Goal: Task Accomplishment & Management: Complete application form

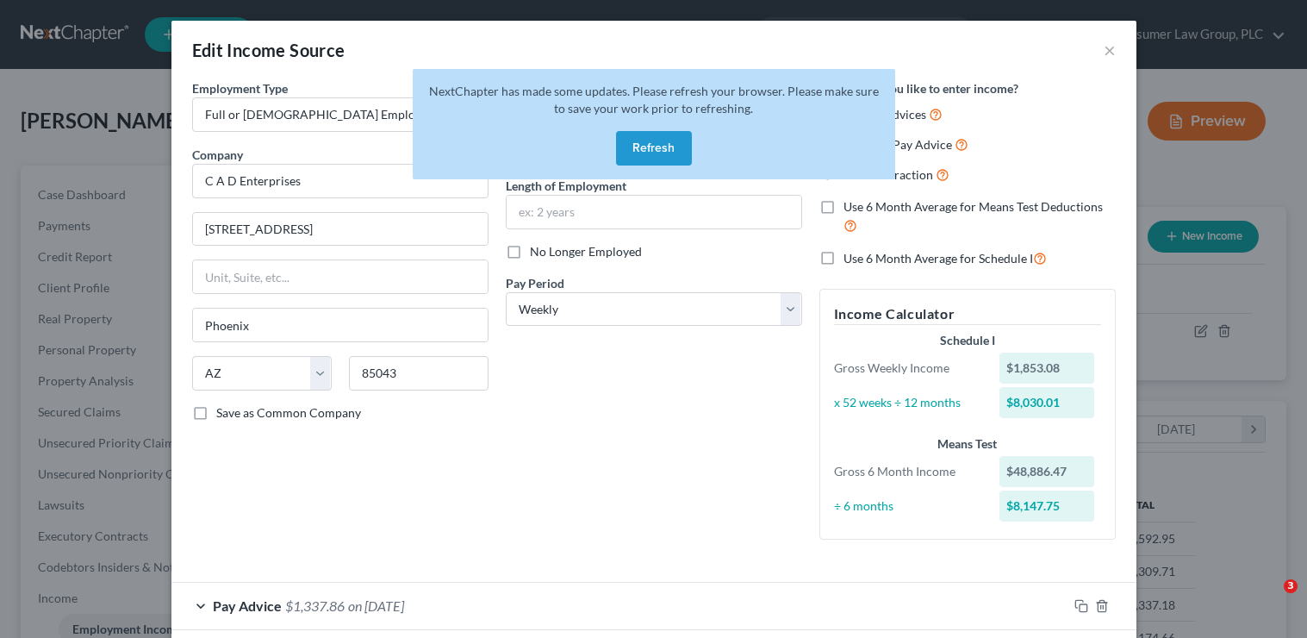
select select "0"
select select "3"
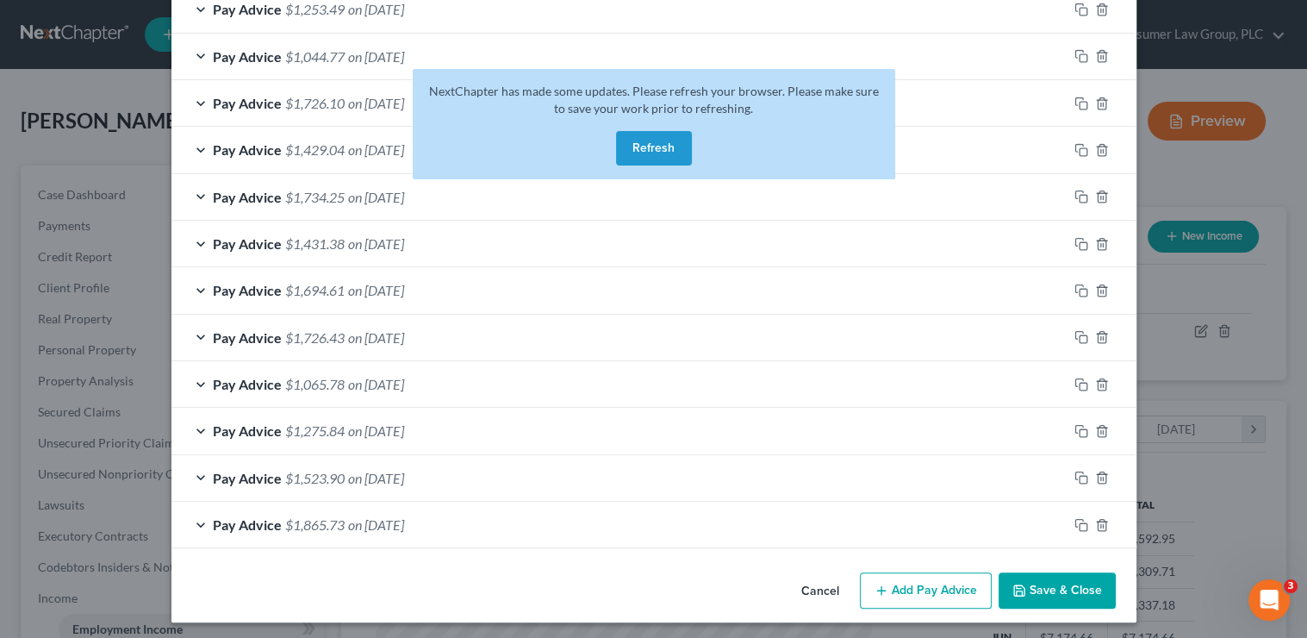
click at [644, 148] on button "Refresh" at bounding box center [654, 148] width 76 height 34
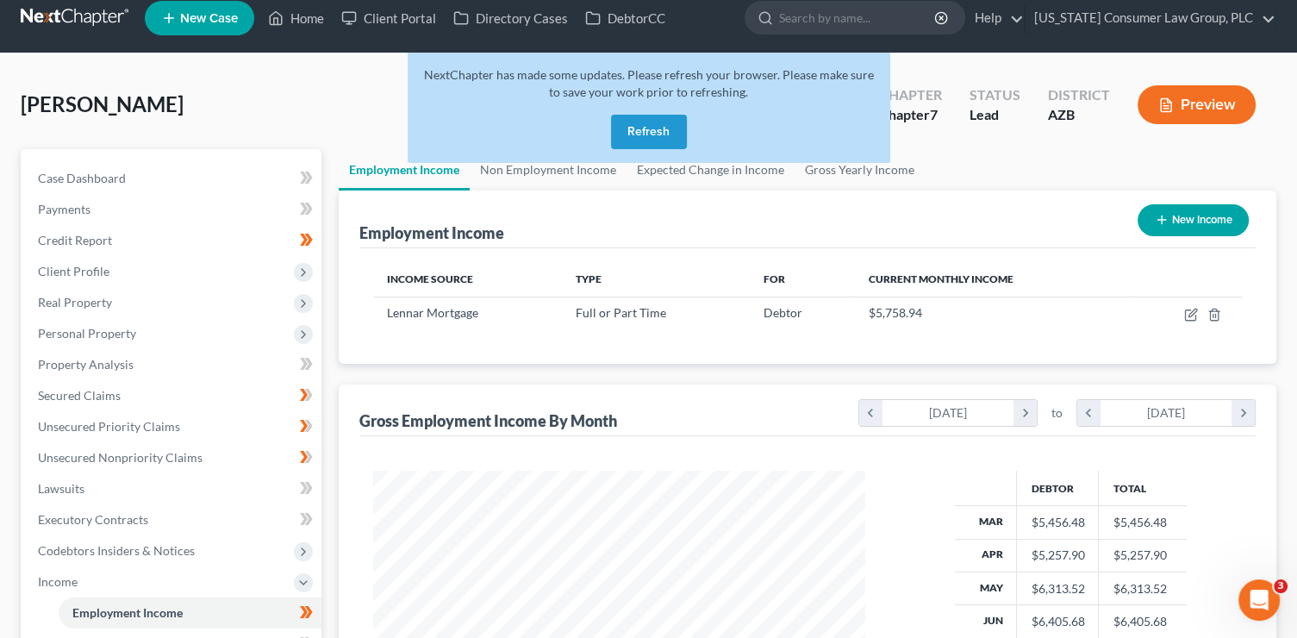
scroll to position [307, 527]
click at [633, 134] on button "Refresh" at bounding box center [649, 132] width 76 height 34
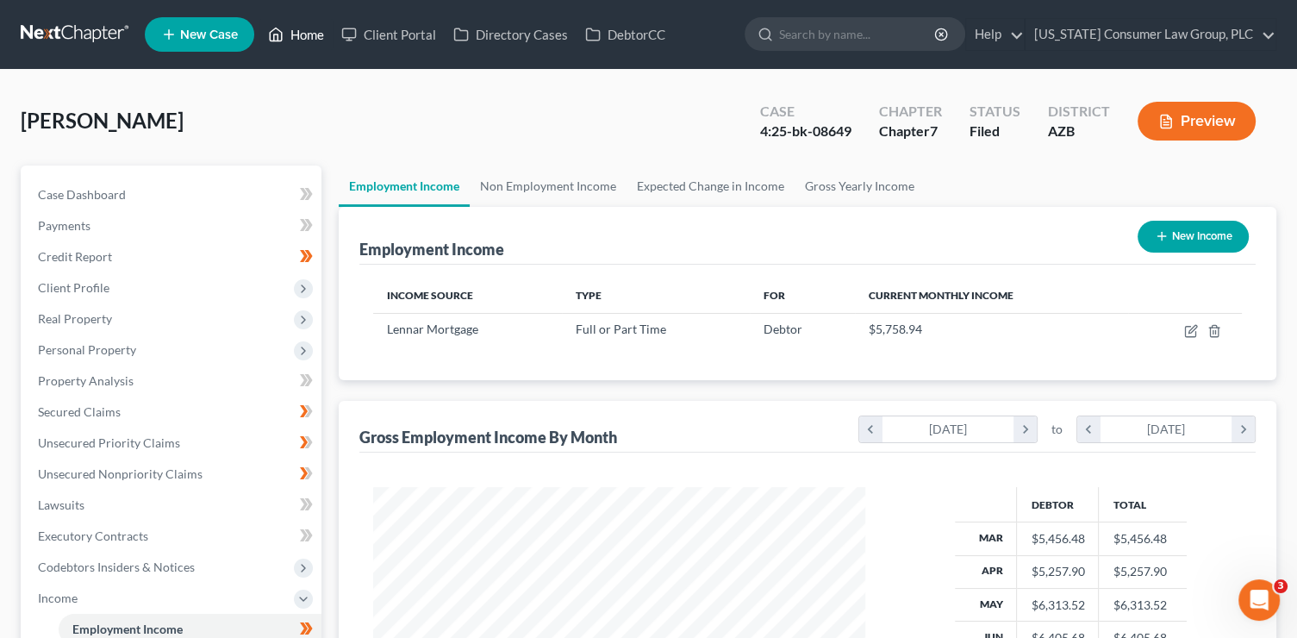
click at [305, 40] on link "Home" at bounding box center [295, 34] width 73 height 31
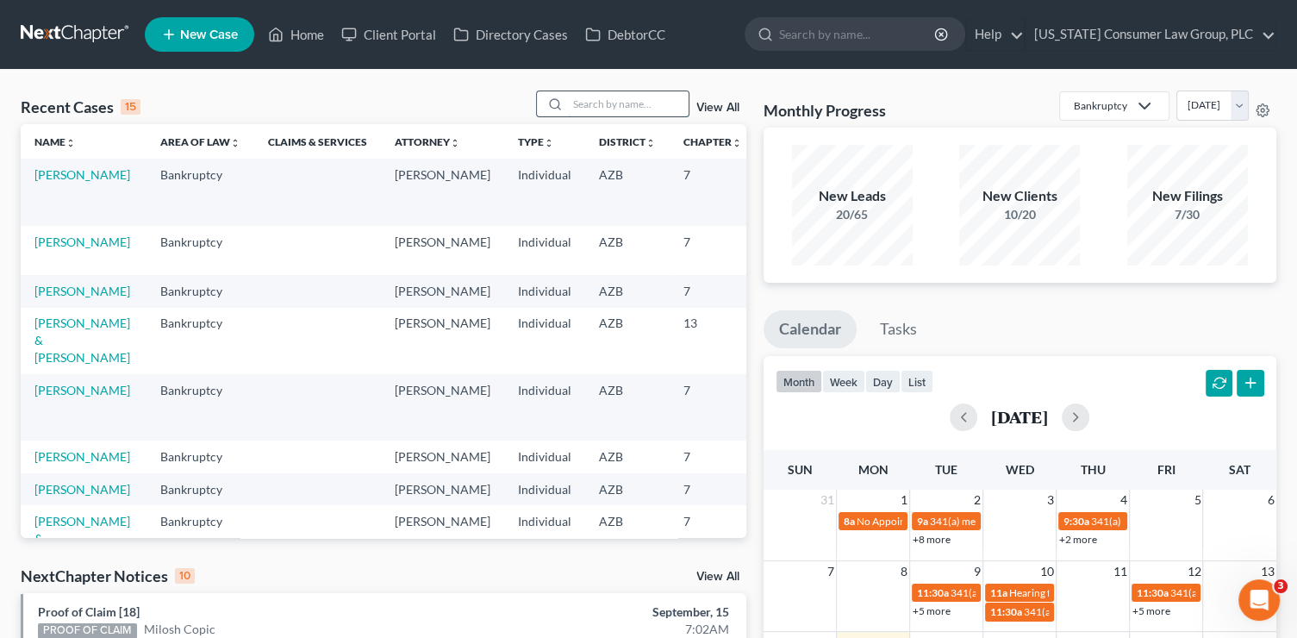
click at [585, 109] on input "search" at bounding box center [628, 103] width 121 height 25
type input "wiessel"
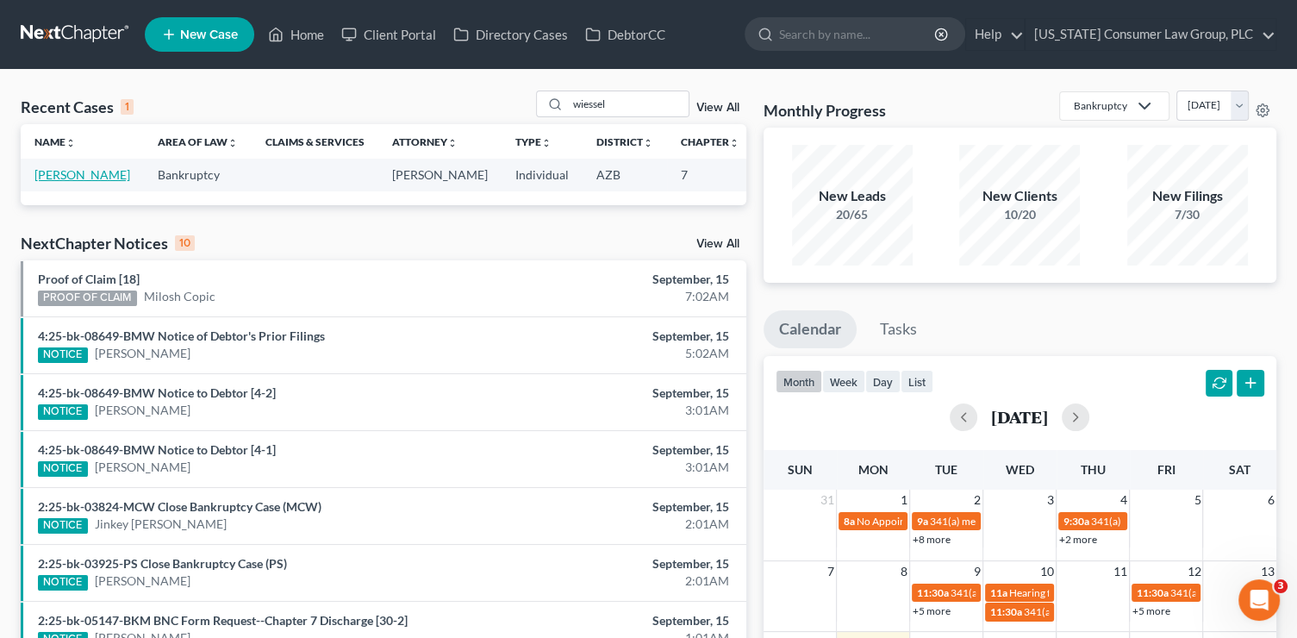
click at [41, 182] on link "Wiessel, Emily" at bounding box center [82, 174] width 96 height 15
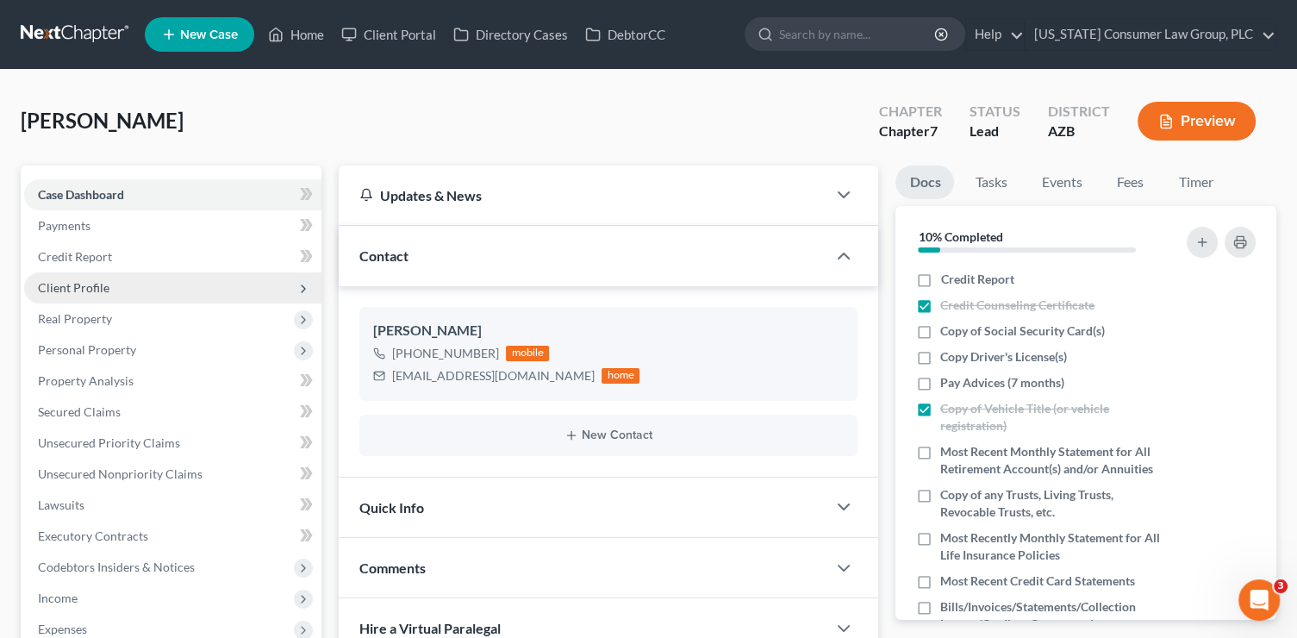
click at [94, 294] on span "Client Profile" at bounding box center [74, 287] width 72 height 15
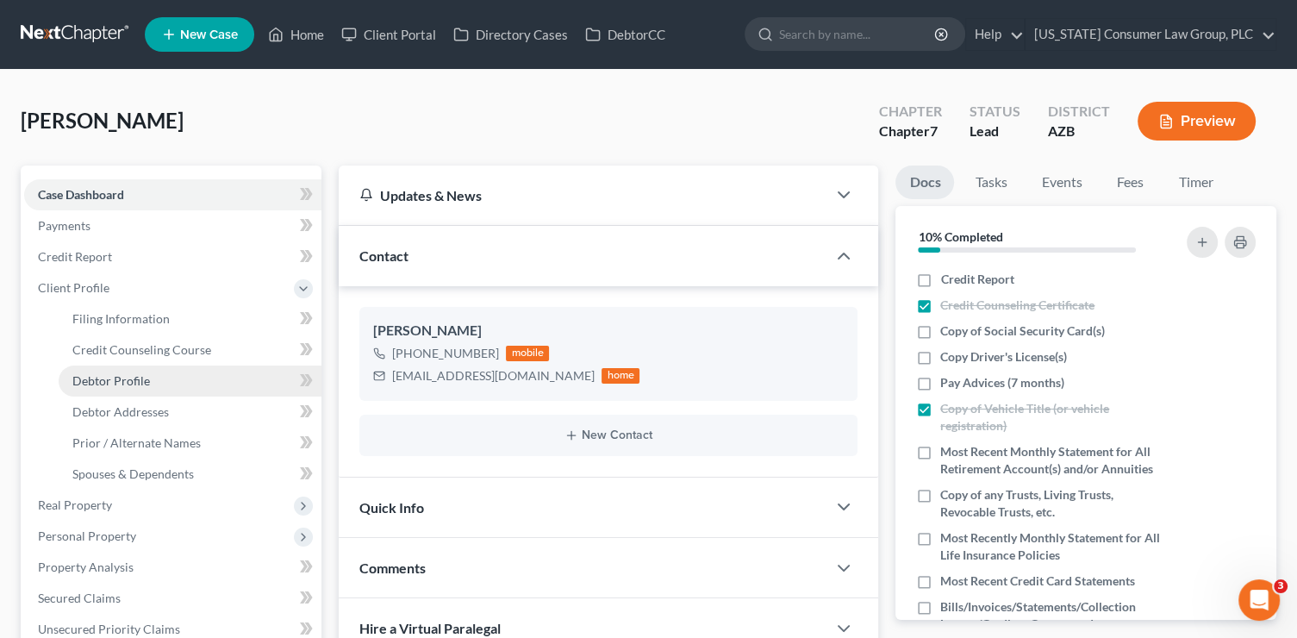
click at [155, 390] on link "Debtor Profile" at bounding box center [190, 380] width 263 height 31
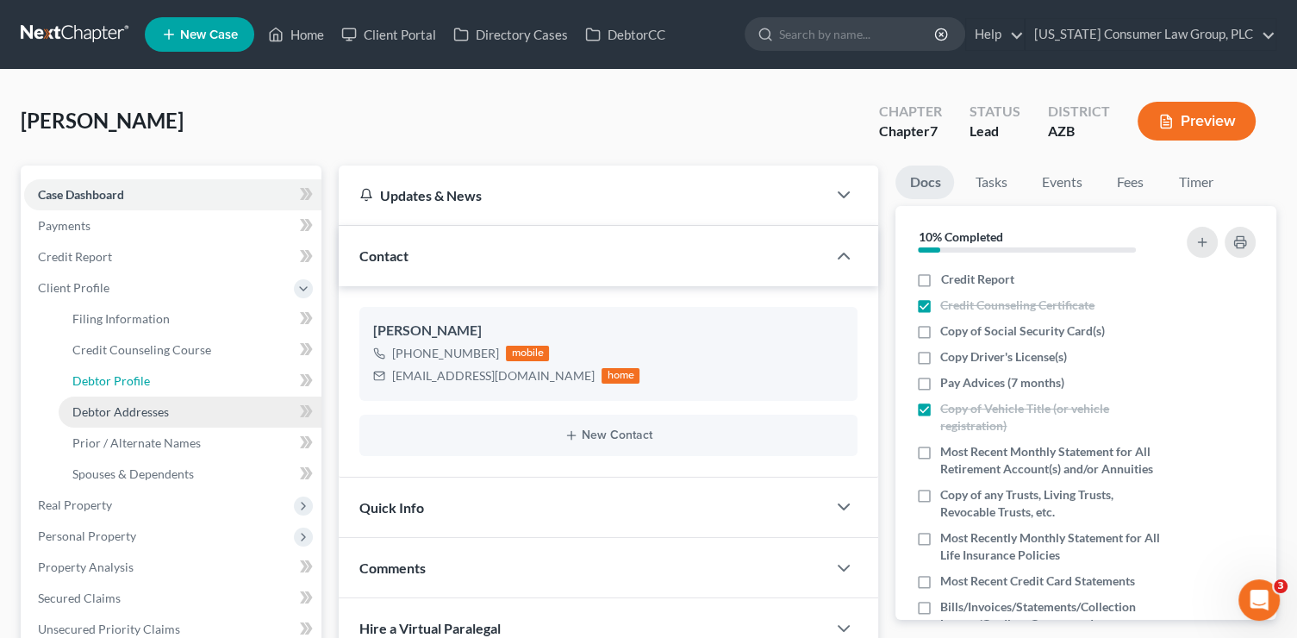
select select "0"
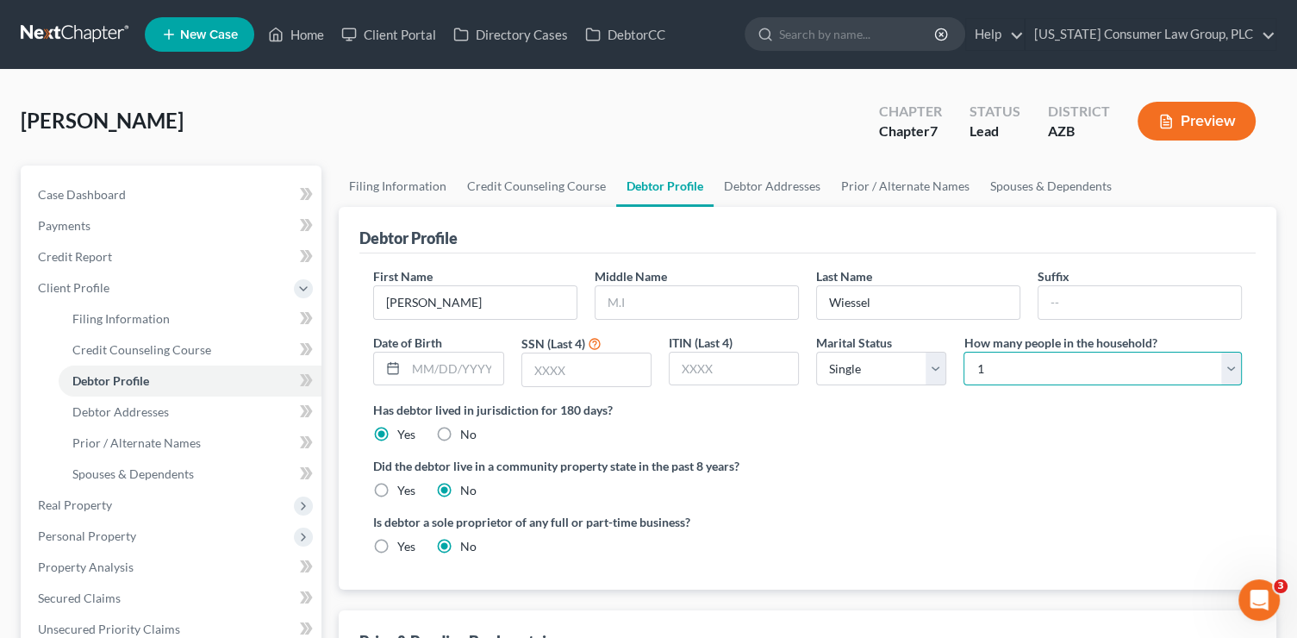
click at [1098, 371] on select "Select 1 2 3 4 5 6 7 8 9 10 11 12 13 14 15 16 17 18 19 20" at bounding box center [1102, 369] width 278 height 34
select select "2"
click at [963, 352] on select "Select 1 2 3 4 5 6 7 8 9 10 11 12 13 14 15 16 17 18 19 20" at bounding box center [1102, 369] width 278 height 34
click at [397, 494] on label "Yes" at bounding box center [406, 490] width 18 height 17
click at [404, 493] on input "Yes" at bounding box center [409, 487] width 11 height 11
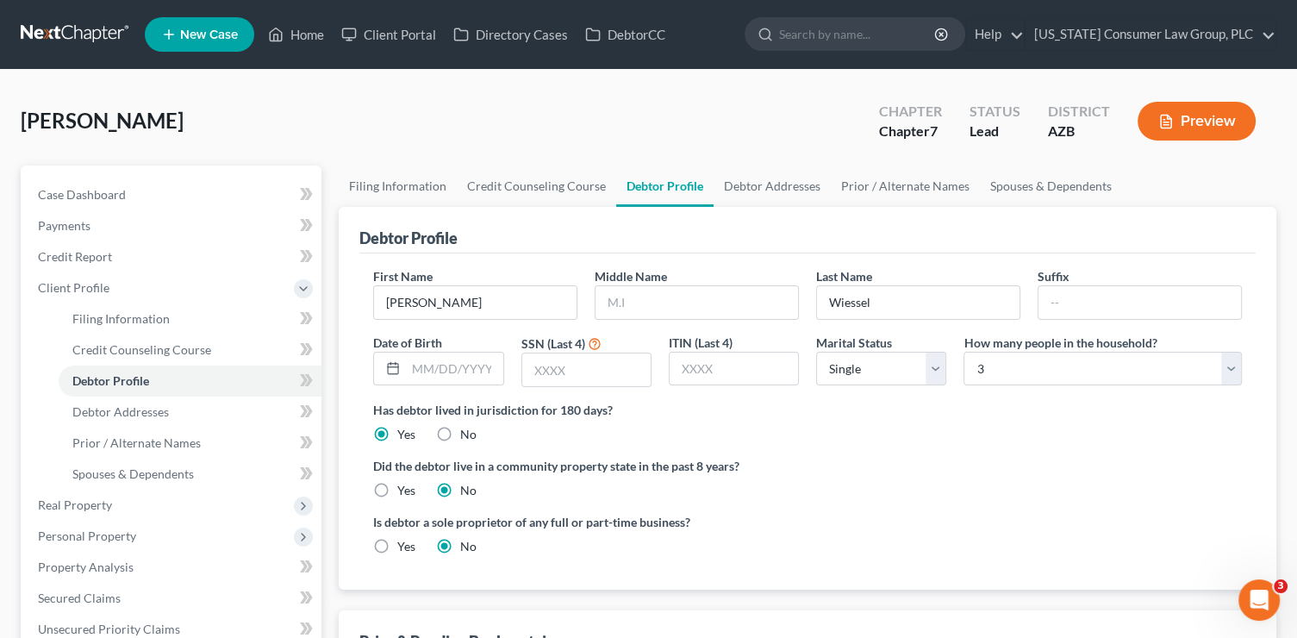
radio input "true"
radio input "false"
click at [1011, 195] on link "Spouses & Dependents" at bounding box center [1051, 185] width 142 height 41
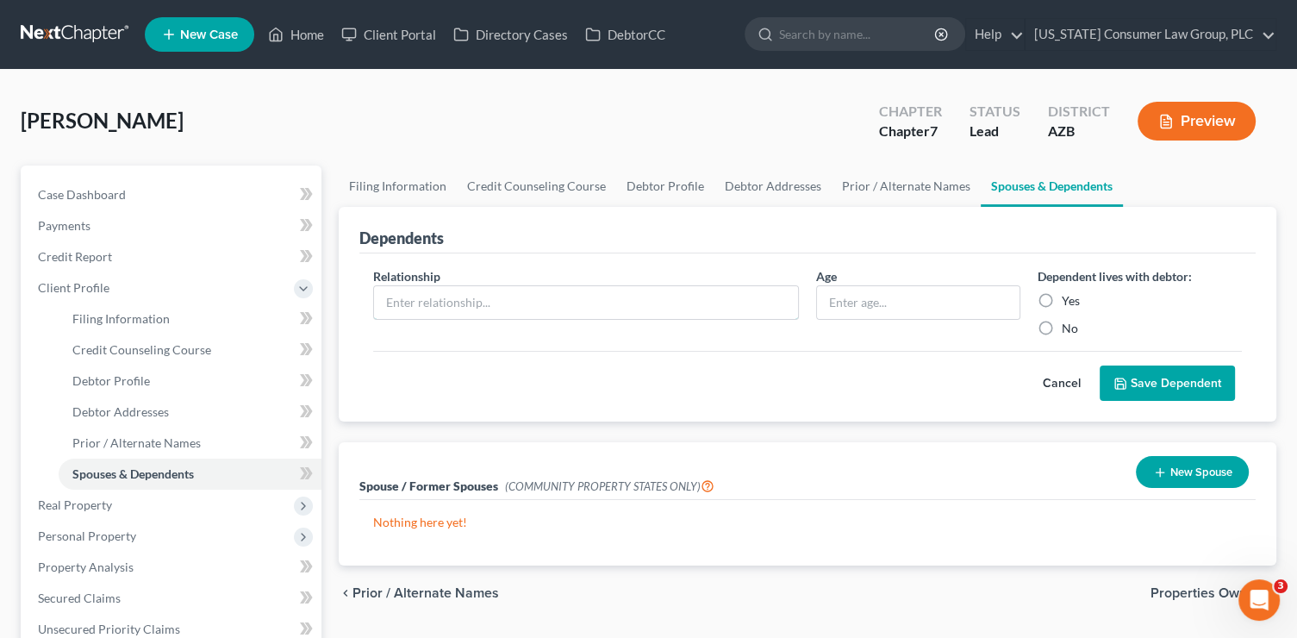
drag, startPoint x: 475, startPoint y: 290, endPoint x: 473, endPoint y: 277, distance: 13.0
click at [475, 290] on input "text" at bounding box center [586, 302] width 424 height 33
type input "Mom"
type input "64"
click at [1090, 305] on div "Yes" at bounding box center [1140, 300] width 204 height 17
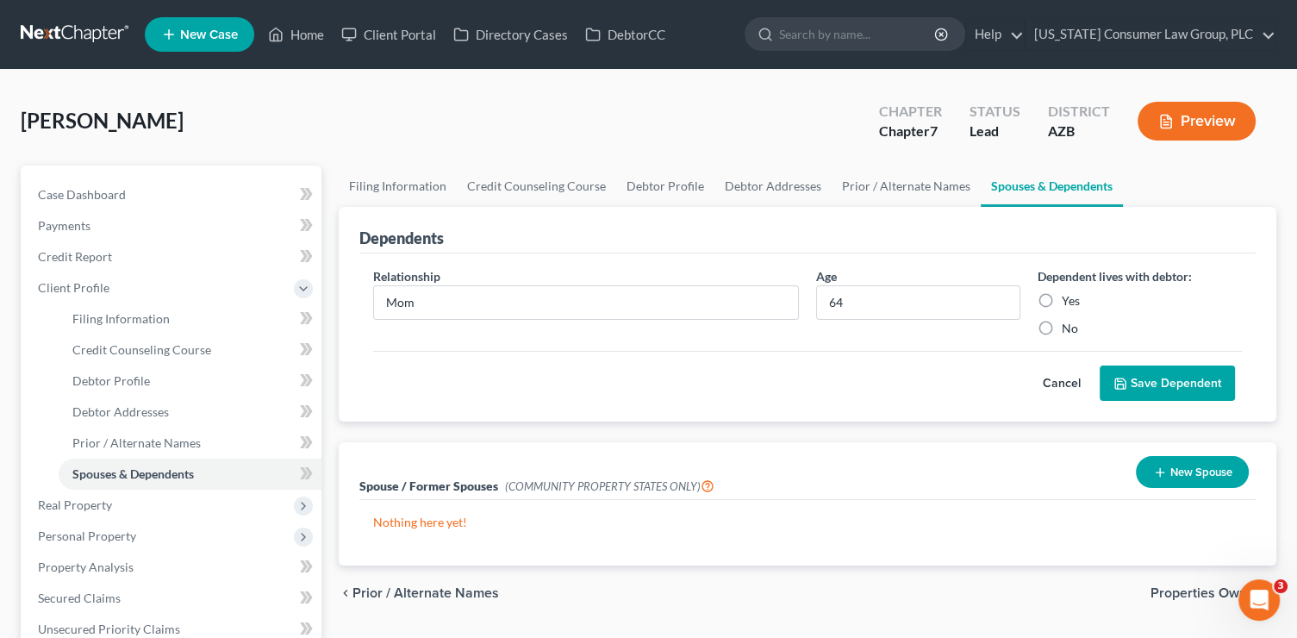
click at [1072, 305] on label "Yes" at bounding box center [1071, 300] width 18 height 17
click at [1072, 303] on input "Yes" at bounding box center [1074, 297] width 11 height 11
radio input "true"
click at [1167, 384] on button "Save Dependent" at bounding box center [1167, 383] width 135 height 36
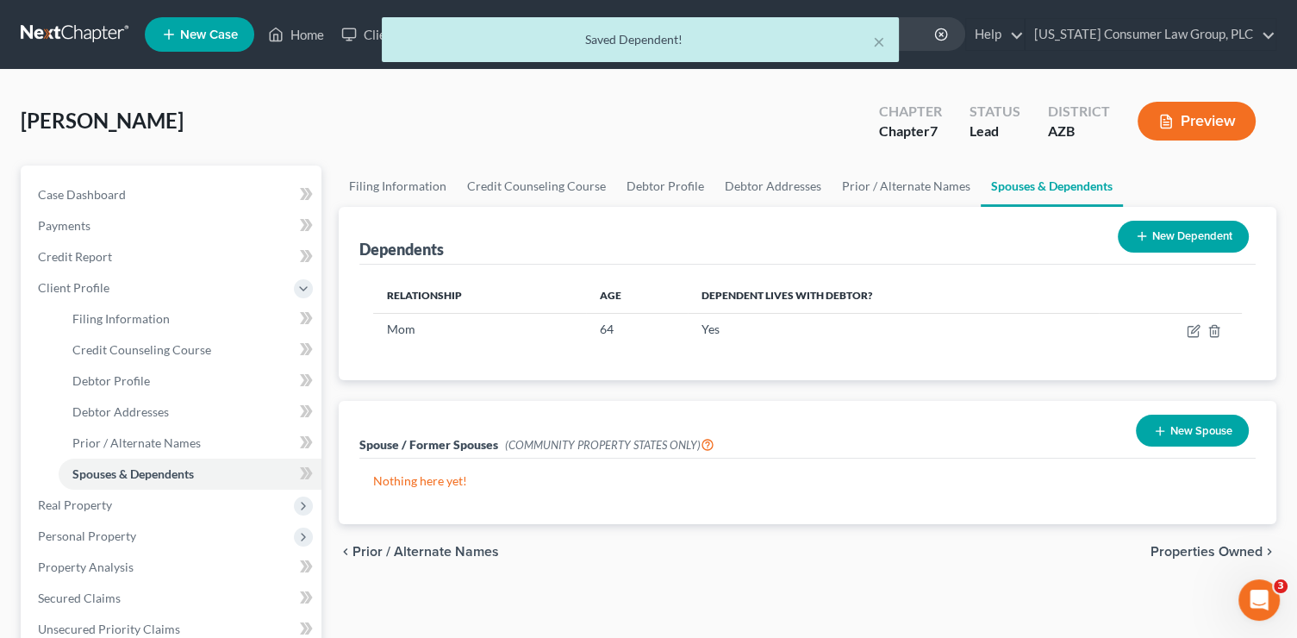
click at [1195, 226] on button "New Dependent" at bounding box center [1183, 237] width 131 height 32
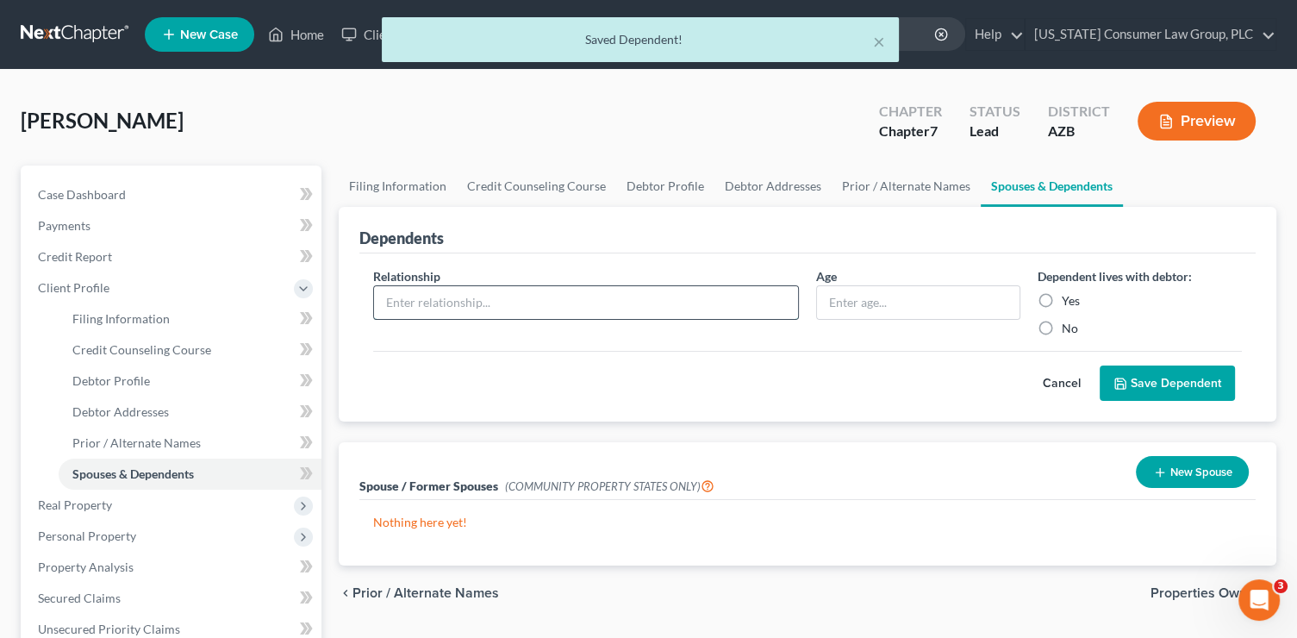
drag, startPoint x: 528, startPoint y: 308, endPoint x: 530, endPoint y: 298, distance: 9.6
click at [530, 302] on input "text" at bounding box center [586, 302] width 424 height 33
type input "Father"
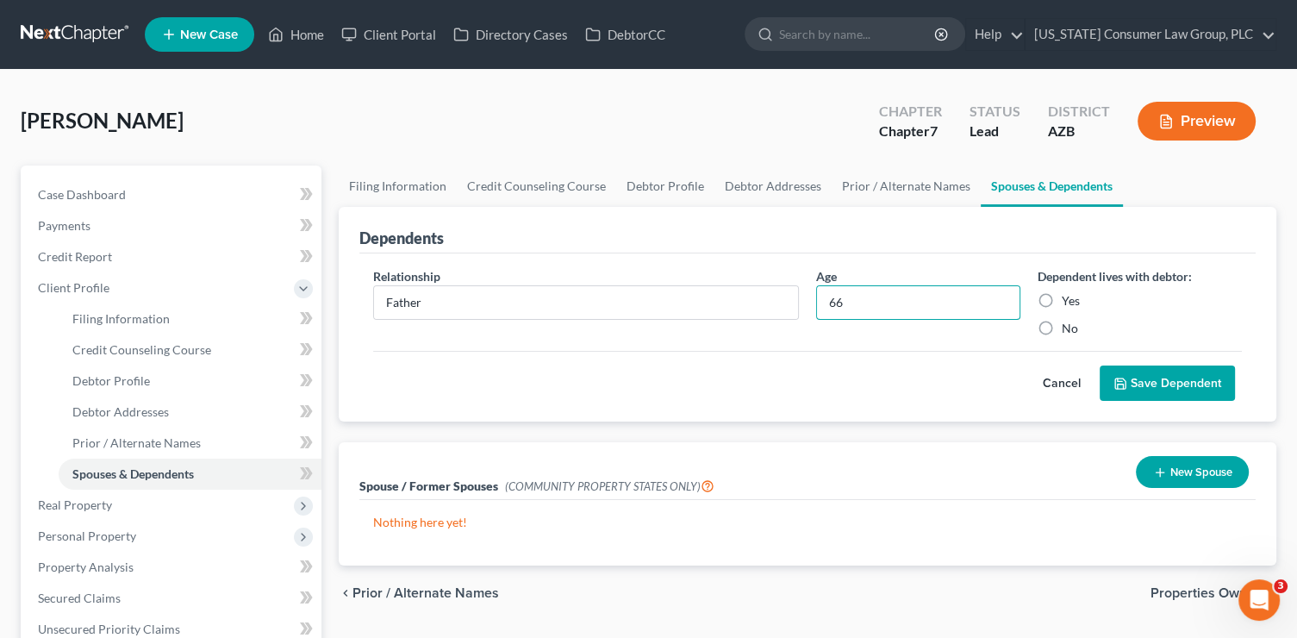
type input "66"
click at [1063, 301] on label "Yes" at bounding box center [1071, 300] width 18 height 17
click at [1069, 301] on input "Yes" at bounding box center [1074, 297] width 11 height 11
radio input "true"
click at [1169, 406] on div "Relationship * Father Age 66 Dependent lives with debtor: Yes No Cancel Save De…" at bounding box center [807, 337] width 896 height 169
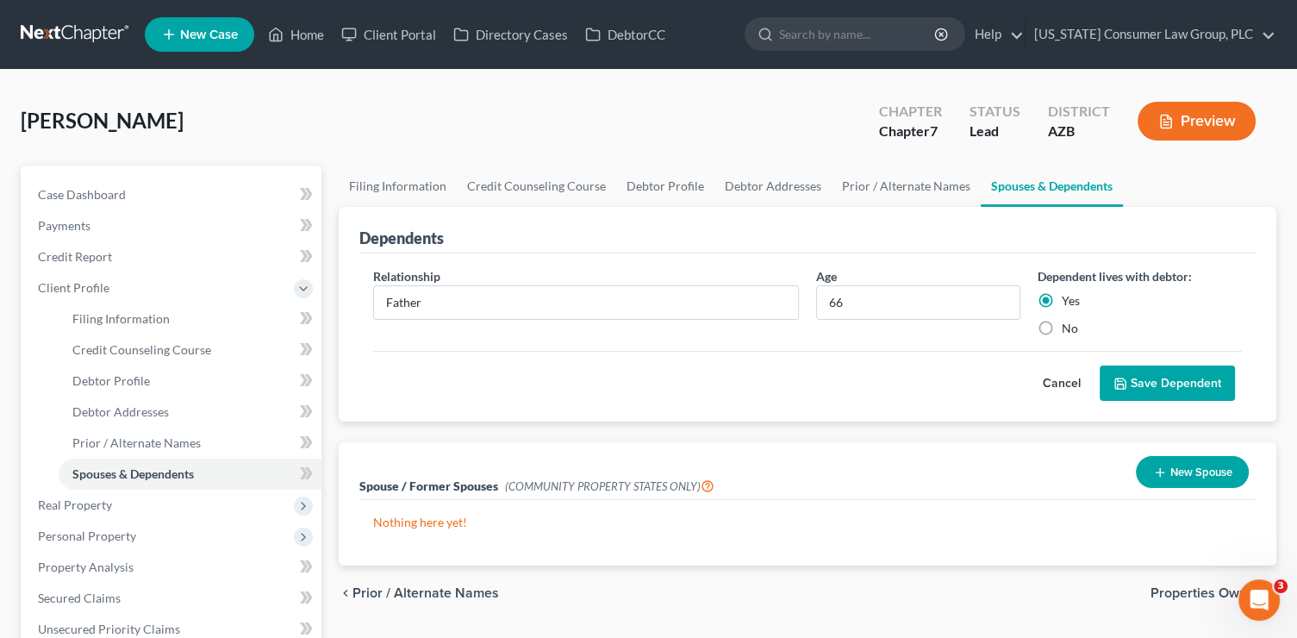
click at [1163, 383] on button "Save Dependent" at bounding box center [1167, 383] width 135 height 36
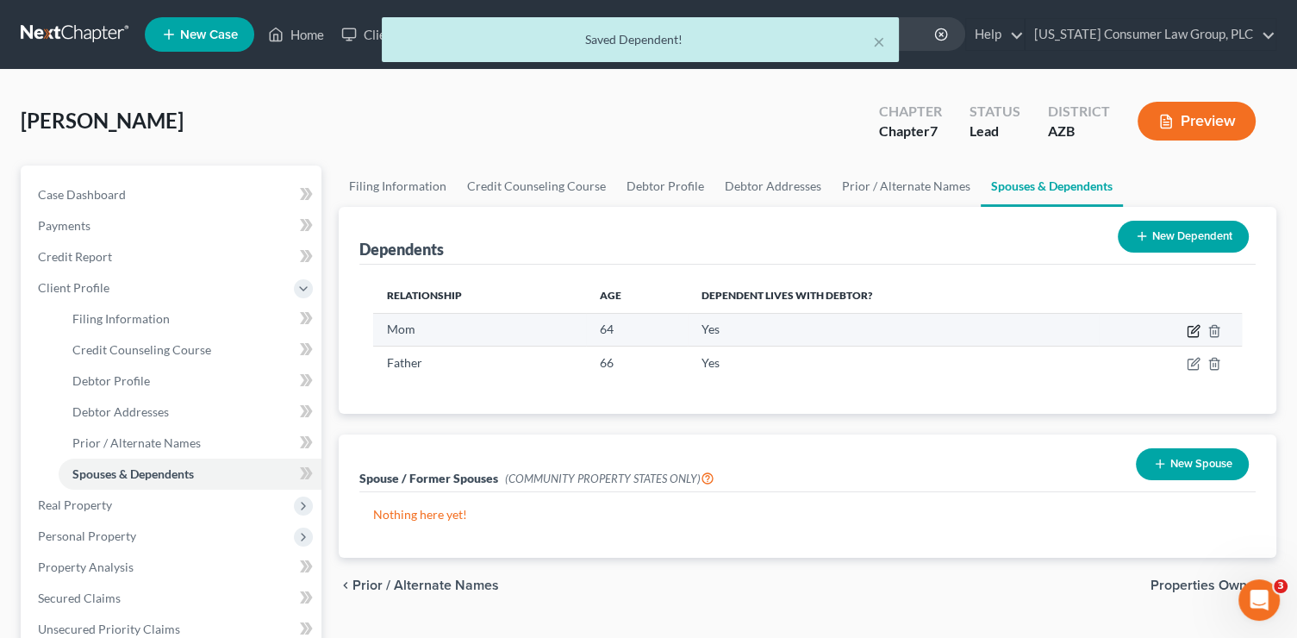
click at [1188, 332] on icon "button" at bounding box center [1193, 332] width 10 height 10
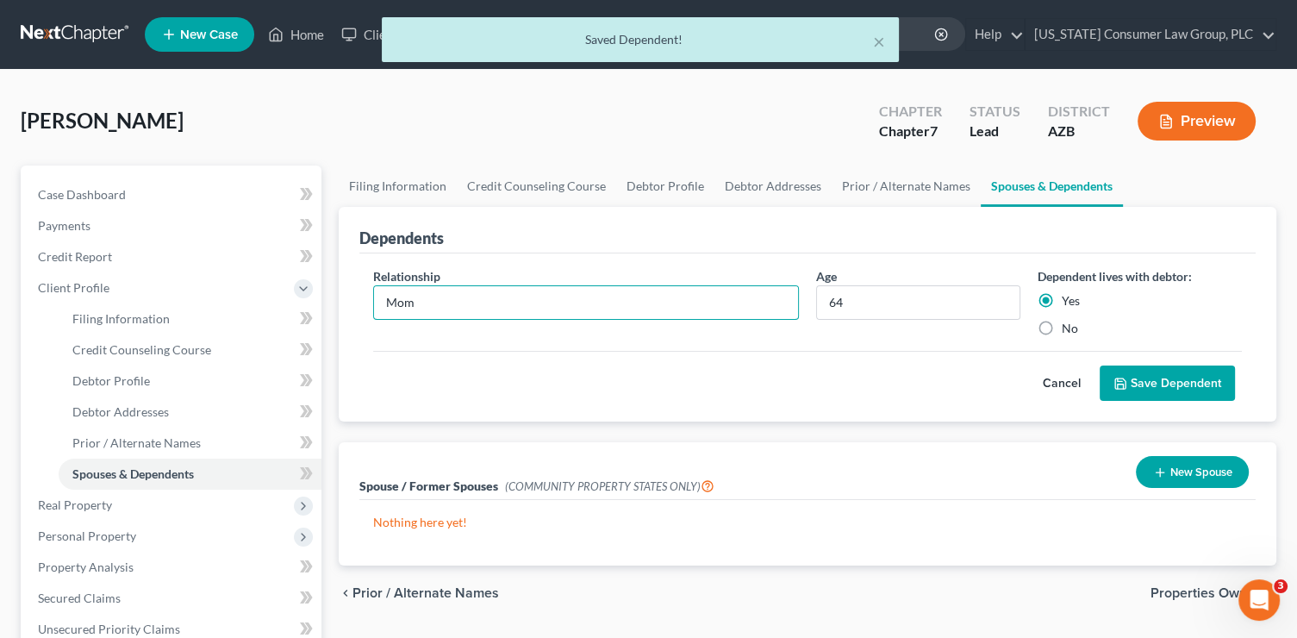
drag, startPoint x: 578, startPoint y: 302, endPoint x: 349, endPoint y: 283, distance: 230.0
click at [349, 283] on div "Dependents Relationship * Mom Age 64 Dependent lives with debtor: Yes No Cancel…" at bounding box center [808, 314] width 938 height 215
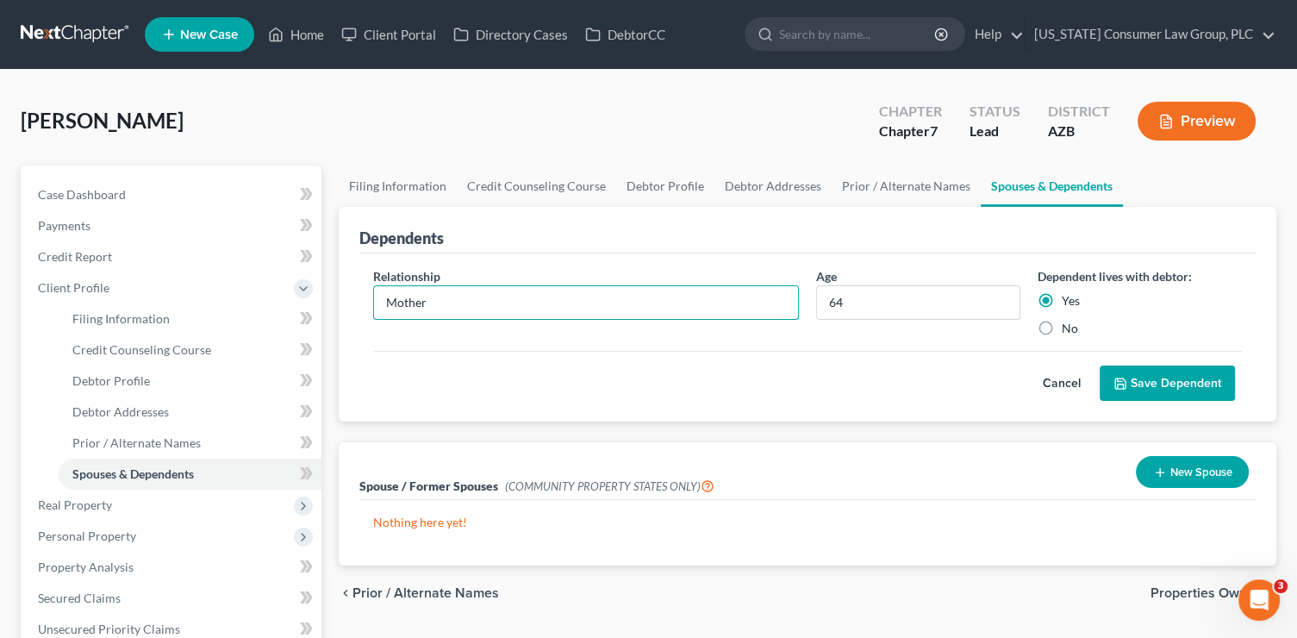
type input "Mother"
drag, startPoint x: 798, startPoint y: 351, endPoint x: 1080, endPoint y: 391, distance: 284.7
click at [800, 353] on div "Cancel Save Dependent" at bounding box center [807, 376] width 869 height 51
click at [1215, 389] on button "Save Dependent" at bounding box center [1167, 383] width 135 height 36
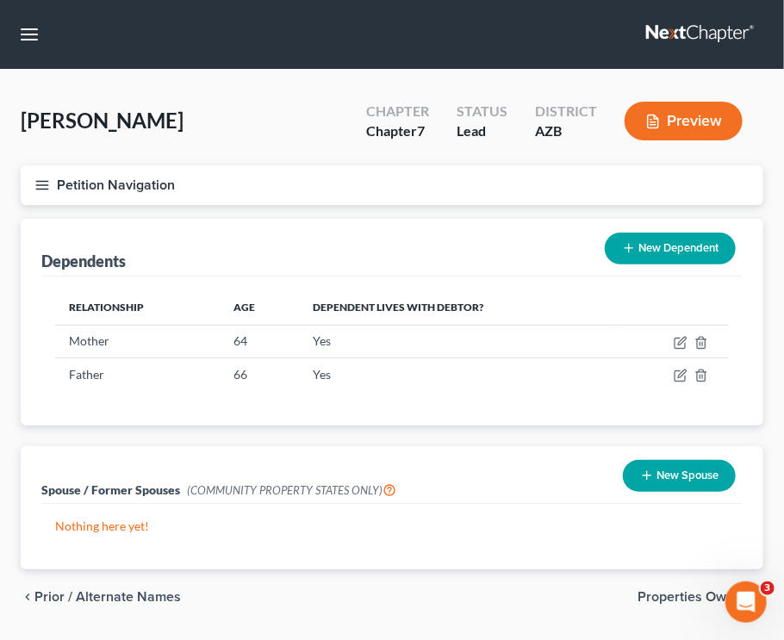
click at [43, 175] on button "Petition Navigation" at bounding box center [392, 185] width 743 height 40
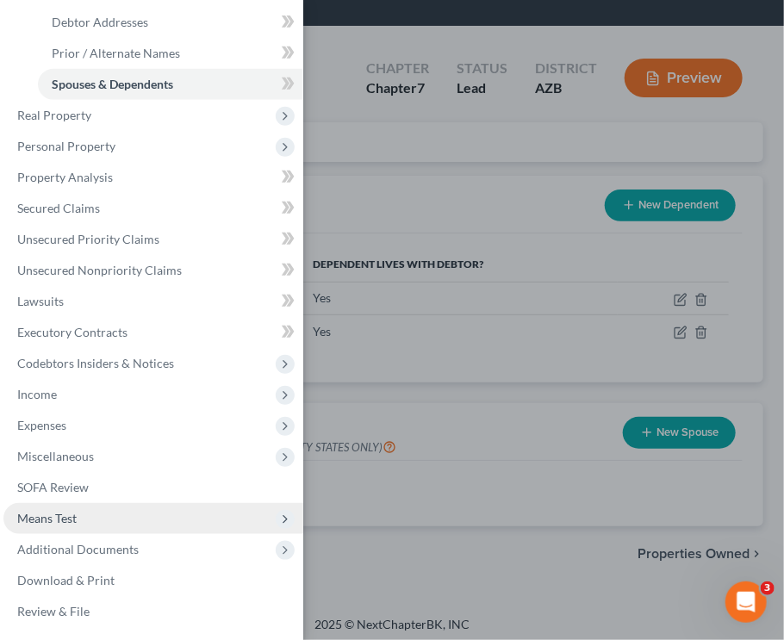
scroll to position [48, 0]
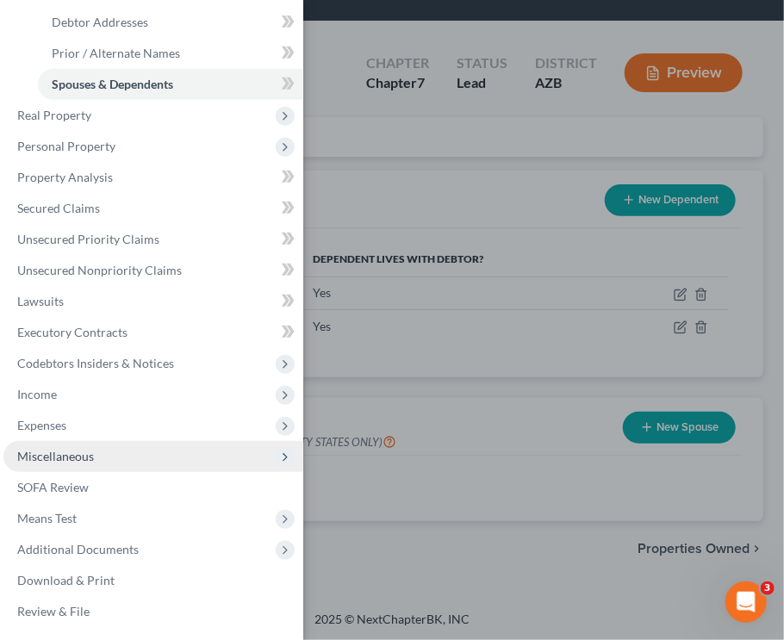
click at [129, 453] on span "Miscellaneous" at bounding box center [153, 456] width 300 height 31
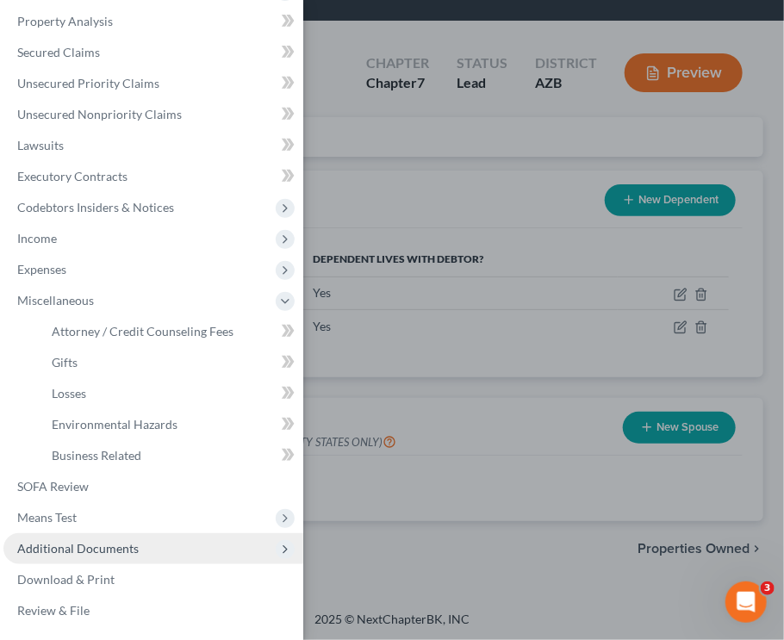
scroll to position [193, 0]
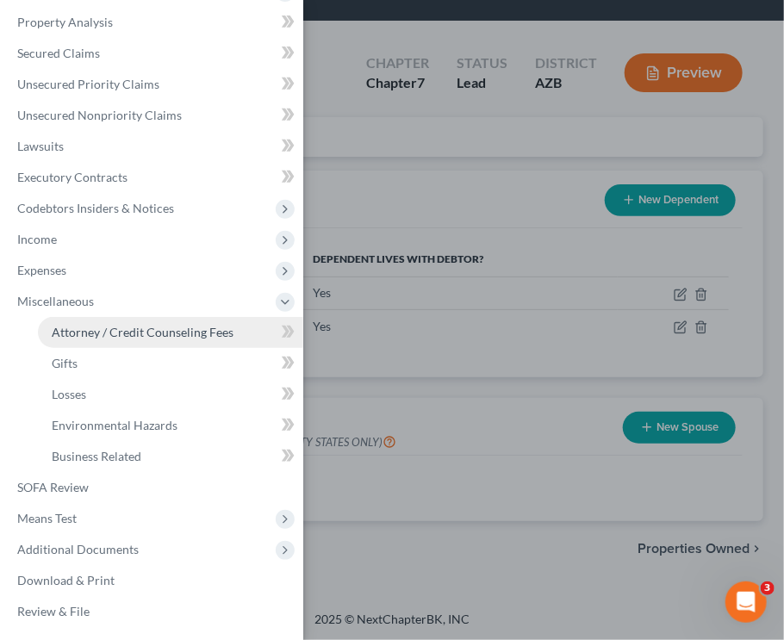
click at [139, 332] on span "Attorney / Credit Counseling Fees" at bounding box center [143, 332] width 182 height 15
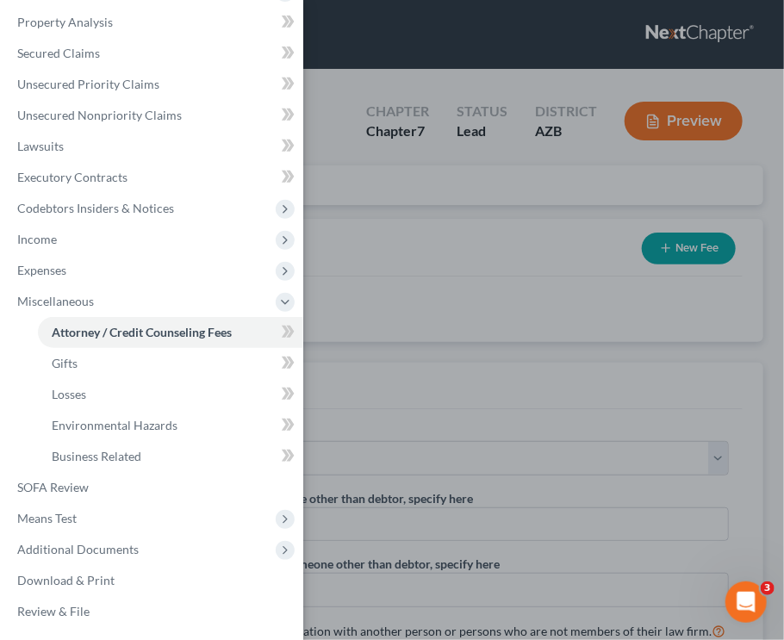
click at [568, 339] on div "Case Dashboard Payments Invoices Payments Payments Credit Report Client Profile" at bounding box center [392, 320] width 784 height 640
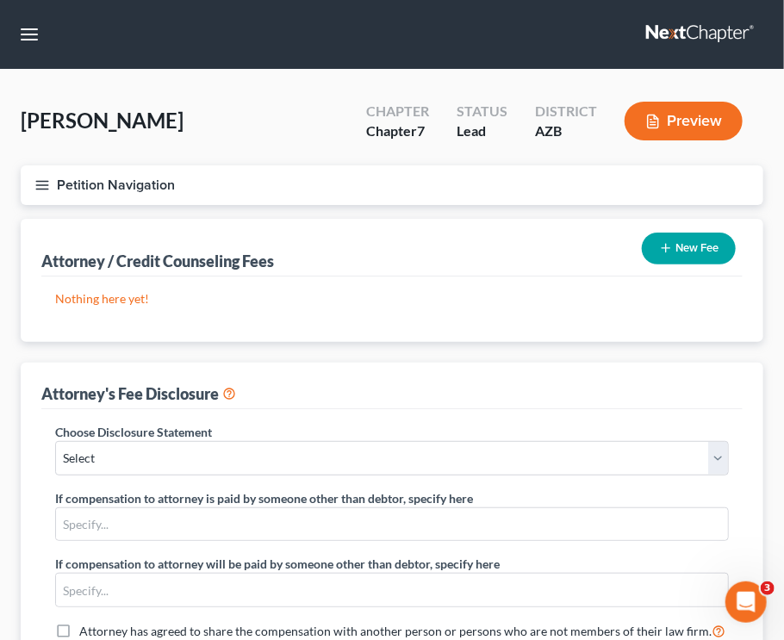
click at [32, 186] on button "Petition Navigation" at bounding box center [392, 185] width 743 height 40
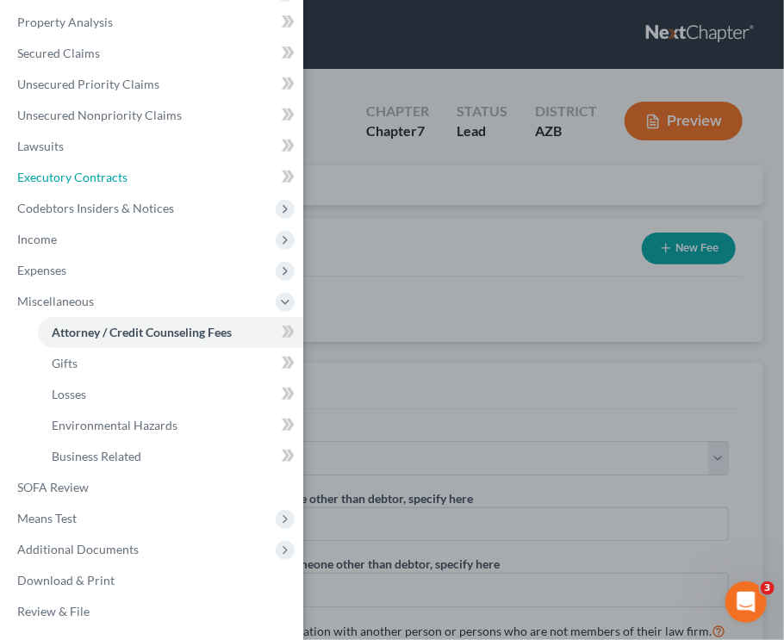
click at [45, 184] on link "Executory Contracts" at bounding box center [153, 177] width 300 height 31
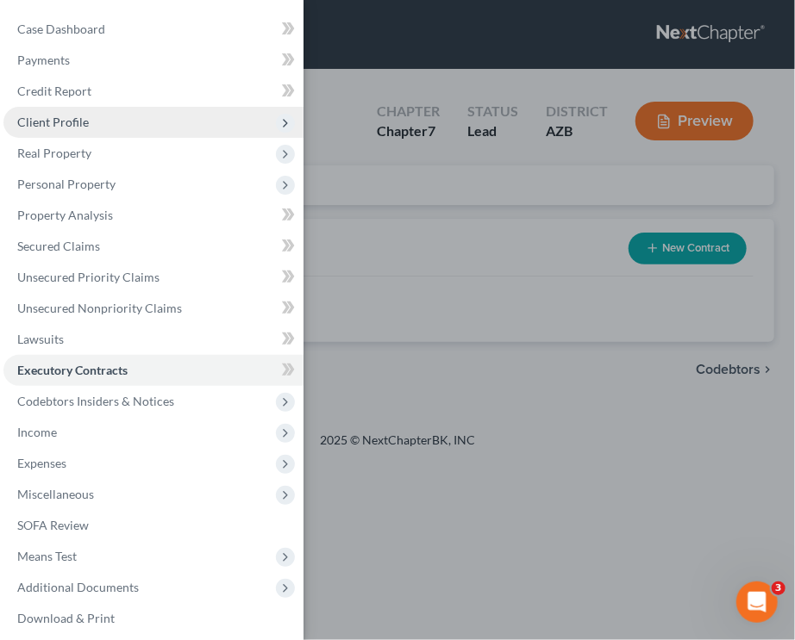
click at [84, 118] on span "Client Profile" at bounding box center [53, 122] width 72 height 15
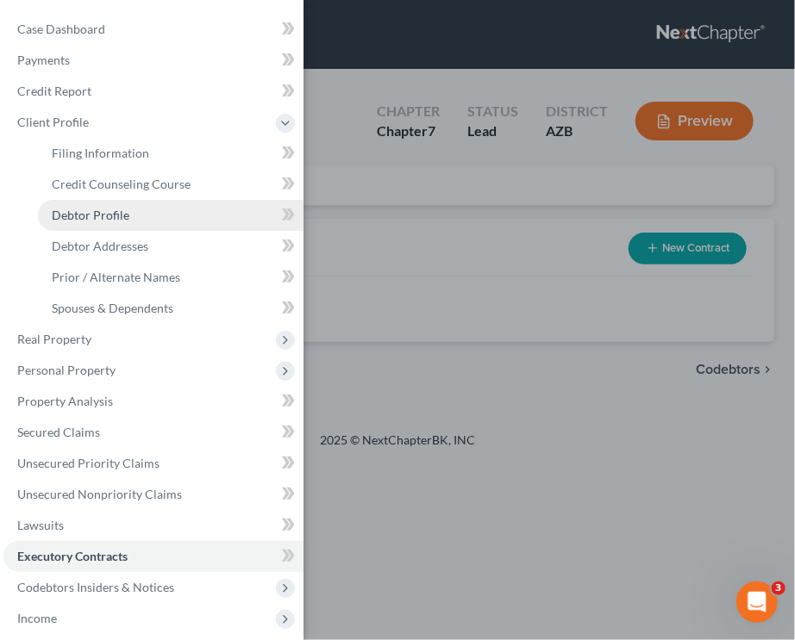
click at [157, 220] on link "Debtor Profile" at bounding box center [170, 215] width 265 height 31
select select "0"
select select "2"
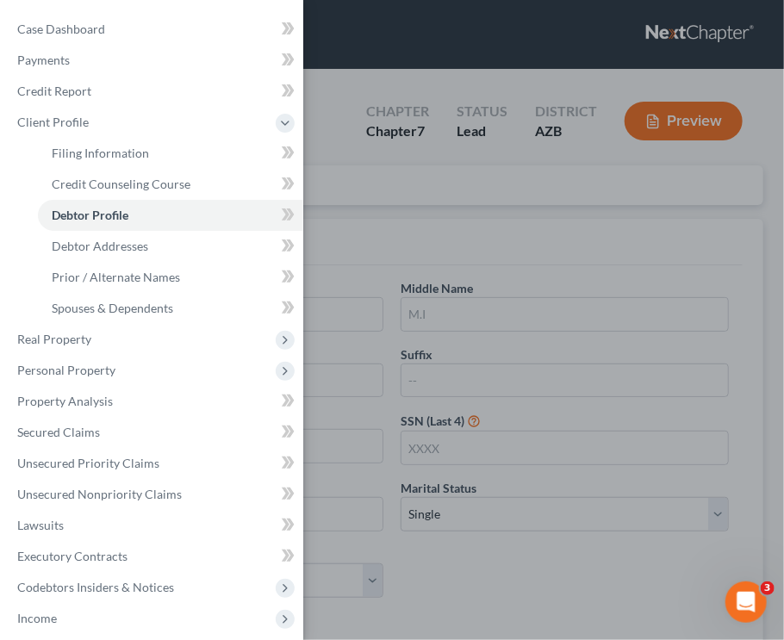
click at [537, 260] on div "Case Dashboard Payments Invoices Payments Payments Credit Report Client Profile" at bounding box center [392, 320] width 784 height 640
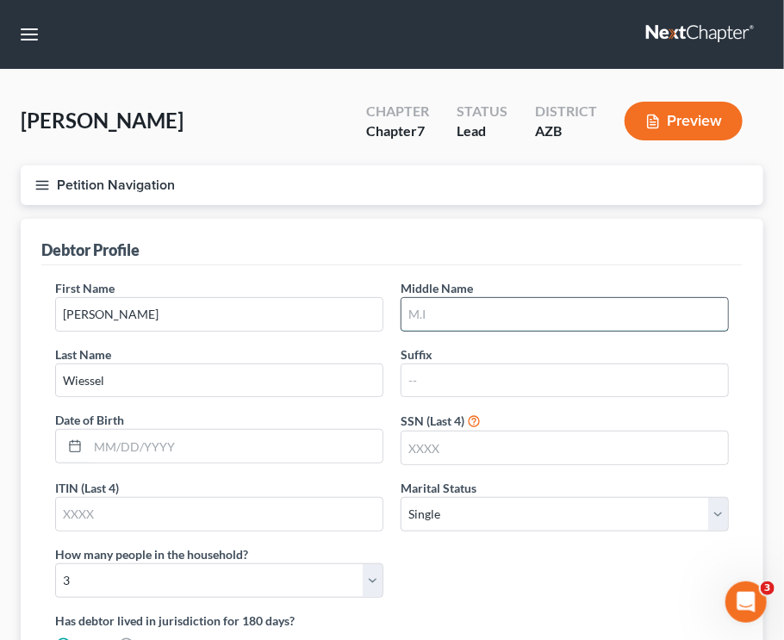
click at [519, 315] on input "text" at bounding box center [565, 314] width 327 height 33
type input "Ruth"
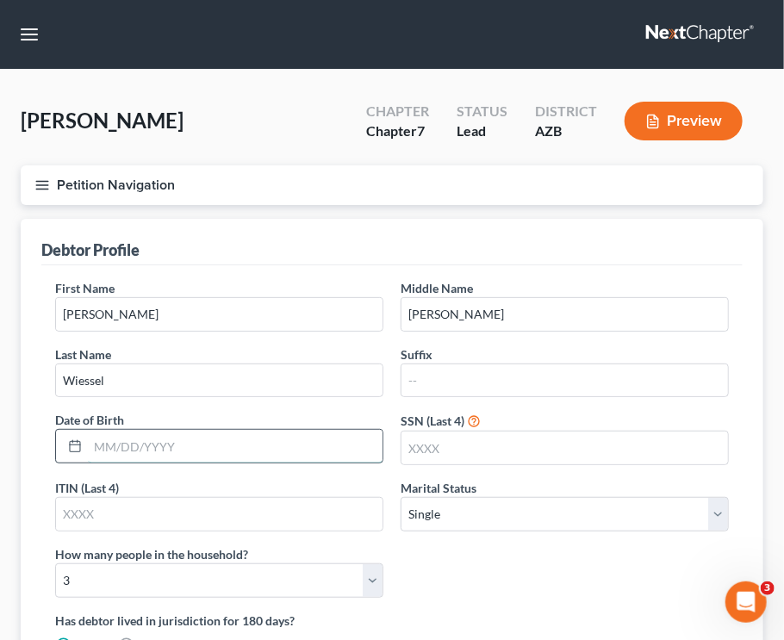
click at [198, 440] on input "text" at bounding box center [235, 446] width 295 height 33
type input "12/04/1999"
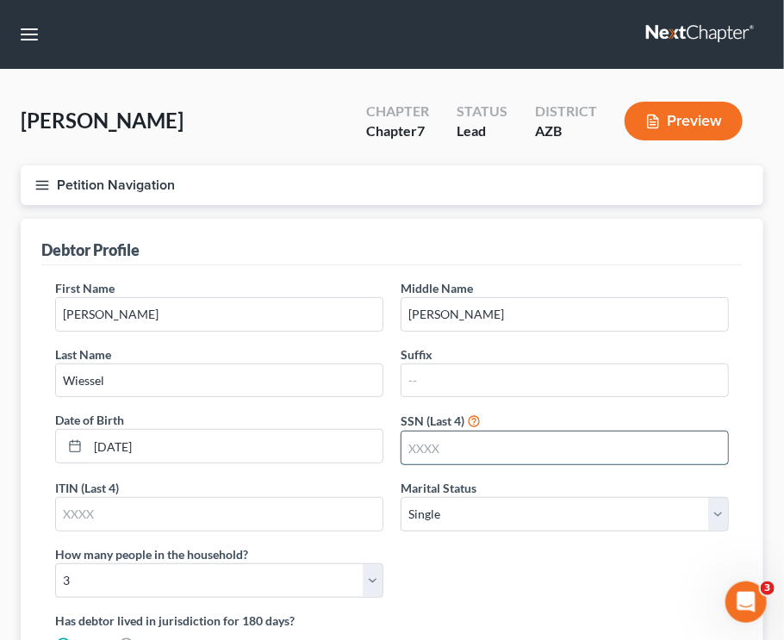
click at [443, 446] on input "text" at bounding box center [565, 448] width 327 height 33
type input "5059"
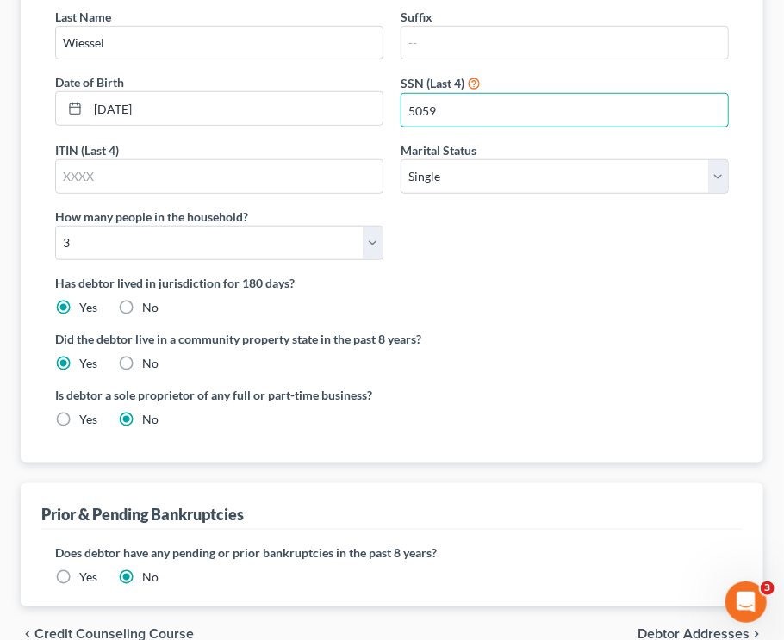
scroll to position [421, 0]
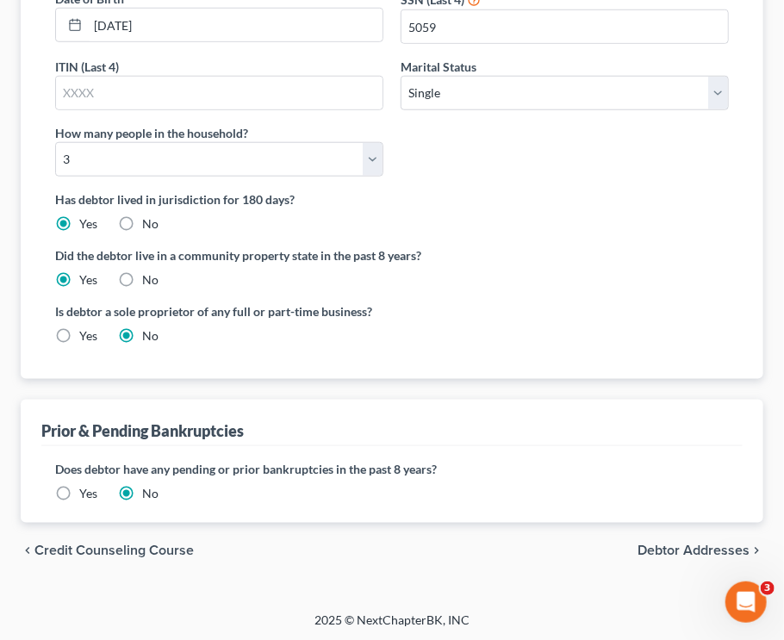
click at [698, 544] on span "Debtor Addresses" at bounding box center [694, 551] width 112 height 14
